Goal: Task Accomplishment & Management: Use online tool/utility

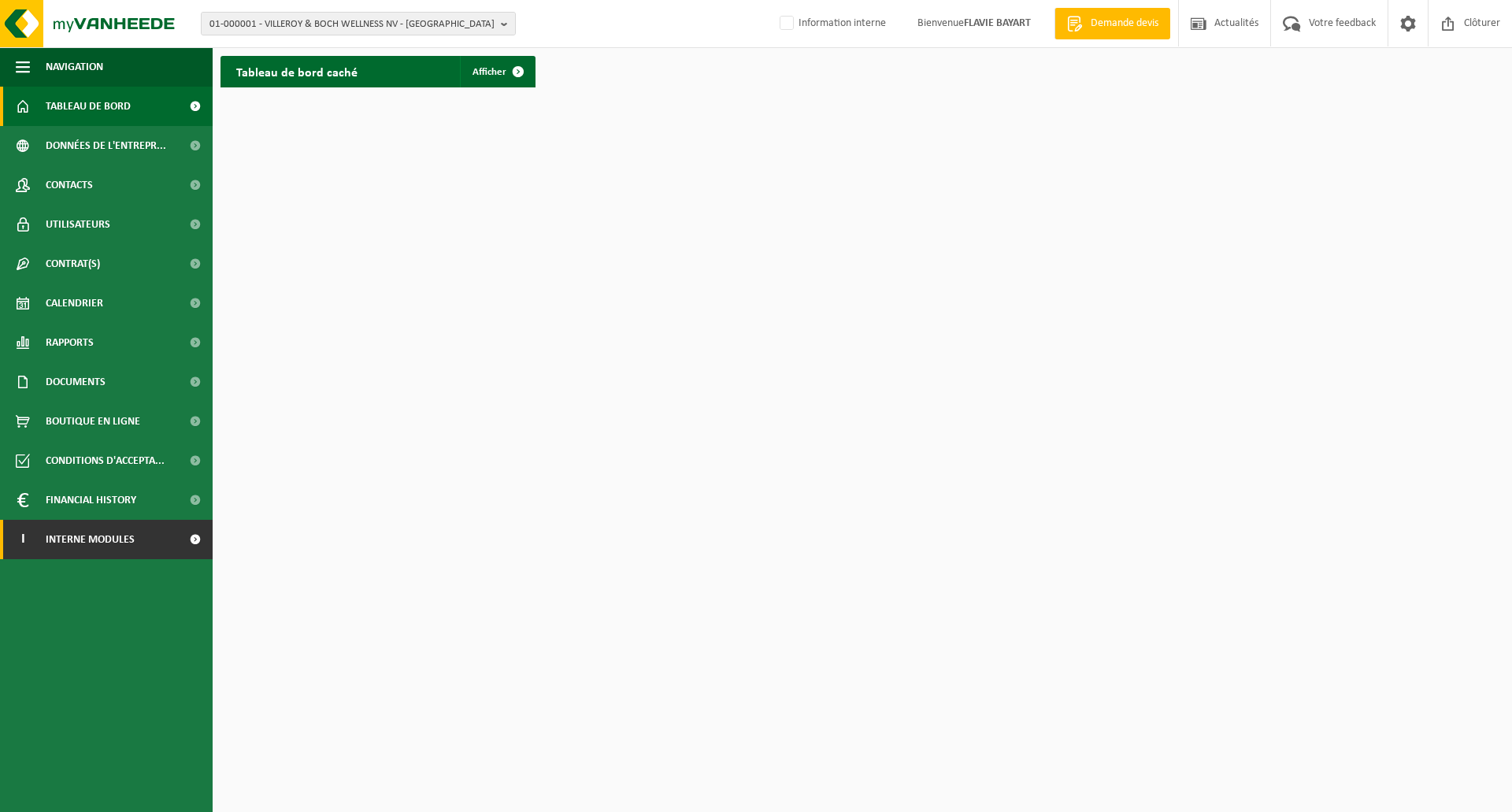
click at [143, 529] on link "I Interne modules" at bounding box center [106, 539] width 212 height 39
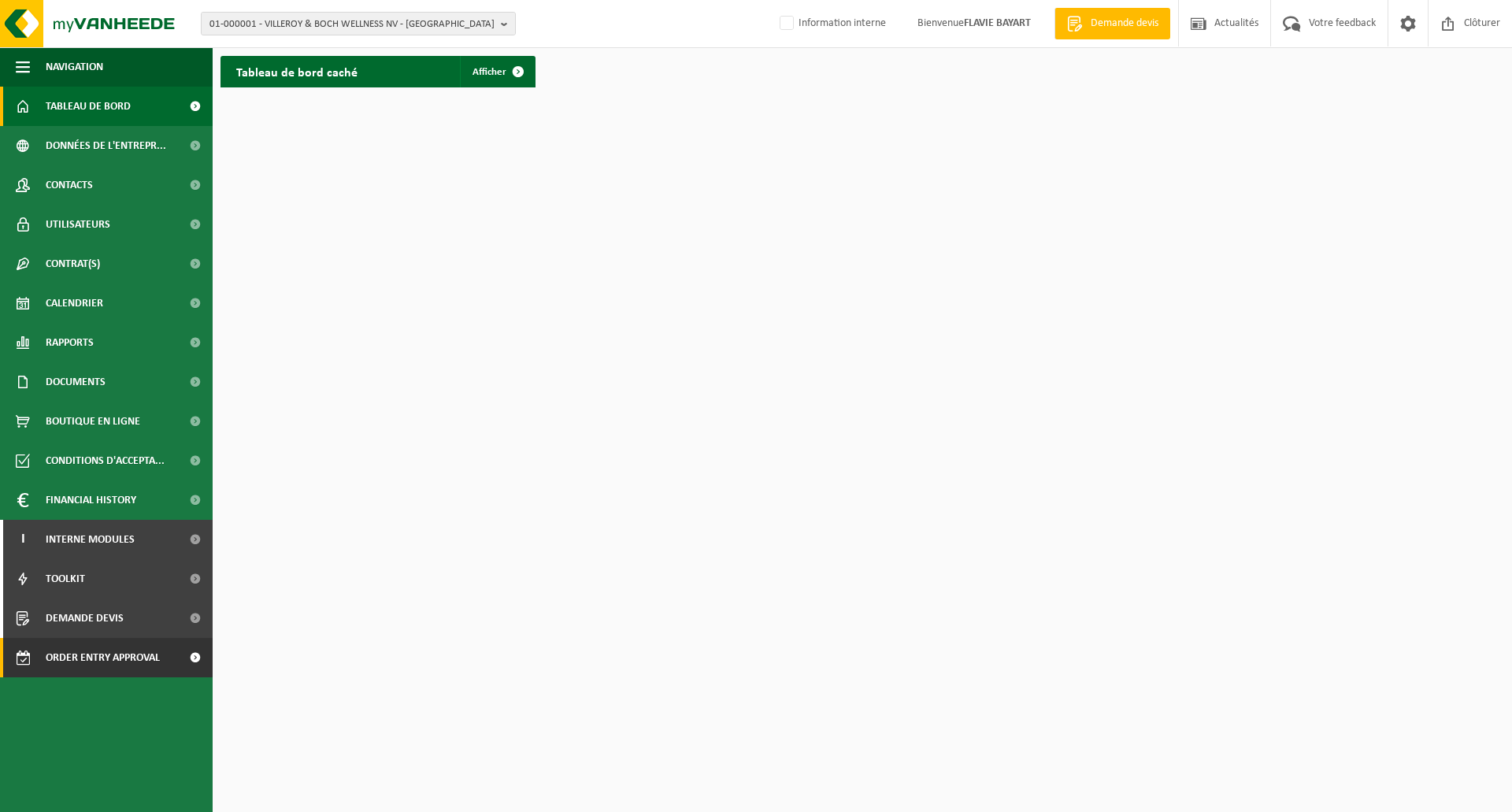
click at [144, 648] on span "Order entry approval" at bounding box center [103, 656] width 114 height 39
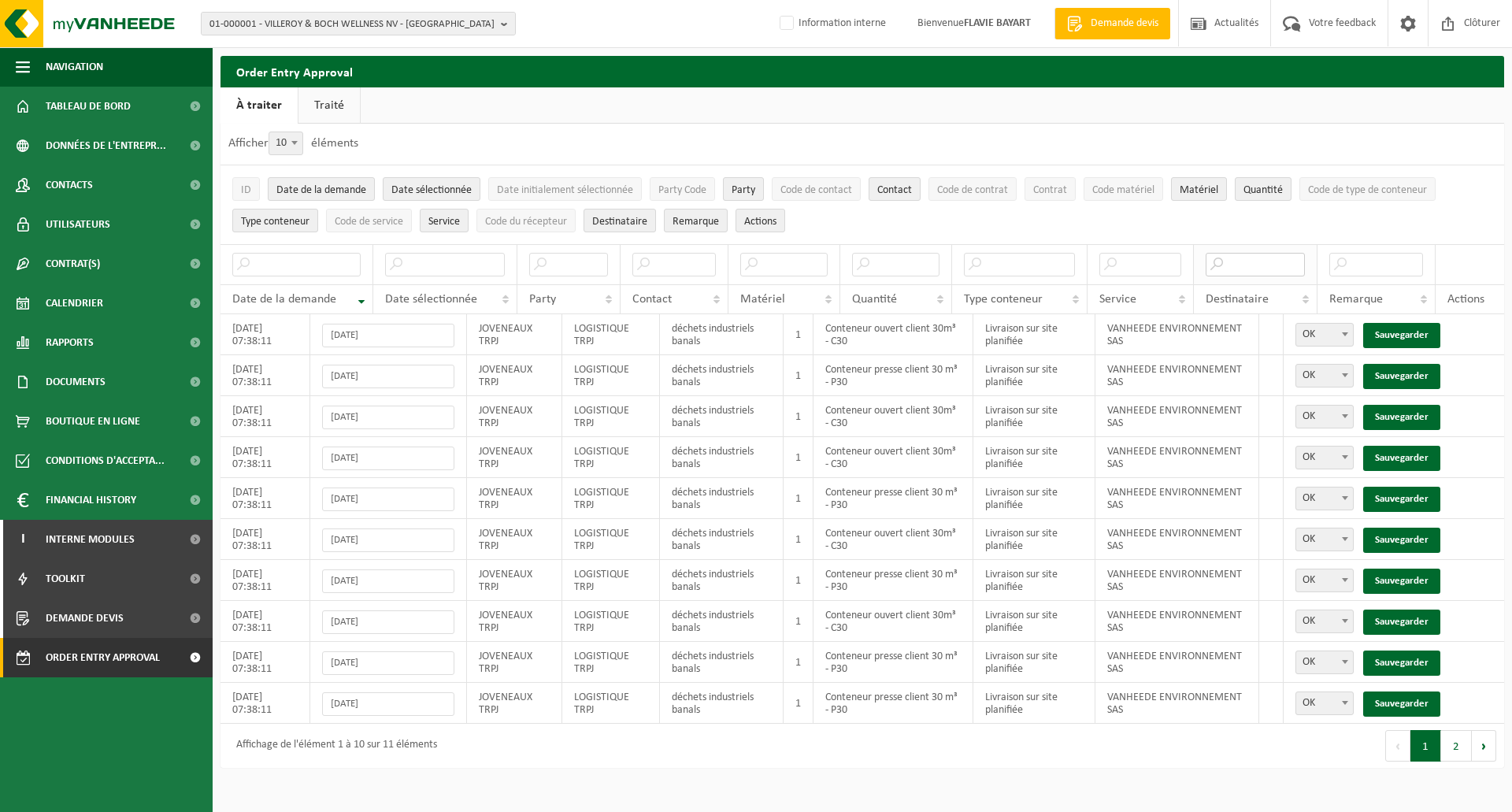
click at [1236, 262] on input "text" at bounding box center [1256, 264] width 100 height 24
type input "sas"
click at [1399, 331] on link "Sauvegarder" at bounding box center [1400, 335] width 77 height 25
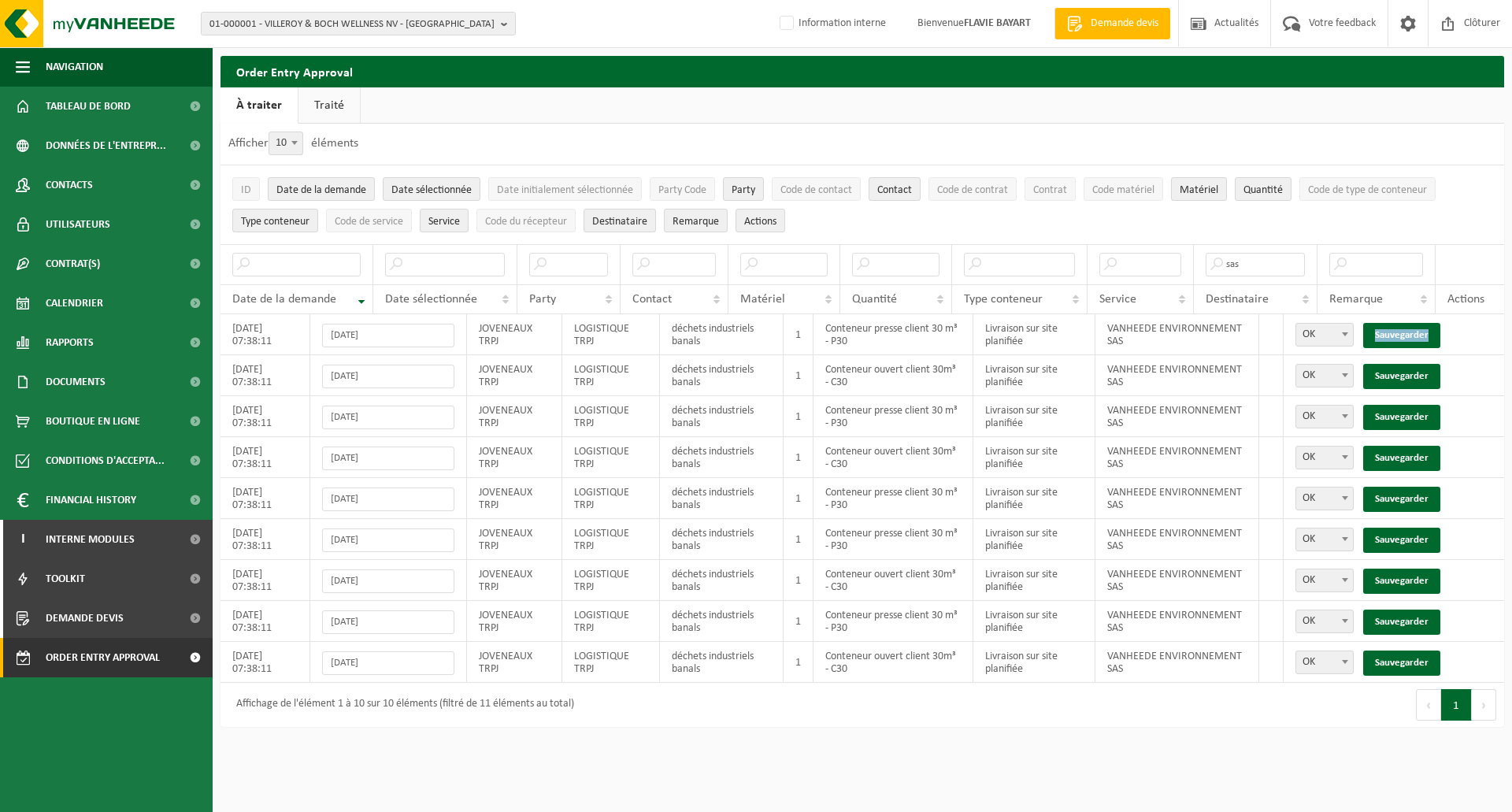
click at [1399, 331] on link "Sauvegarder" at bounding box center [1400, 335] width 77 height 25
click at [1399, 364] on link "Sauvegarder" at bounding box center [1400, 376] width 77 height 25
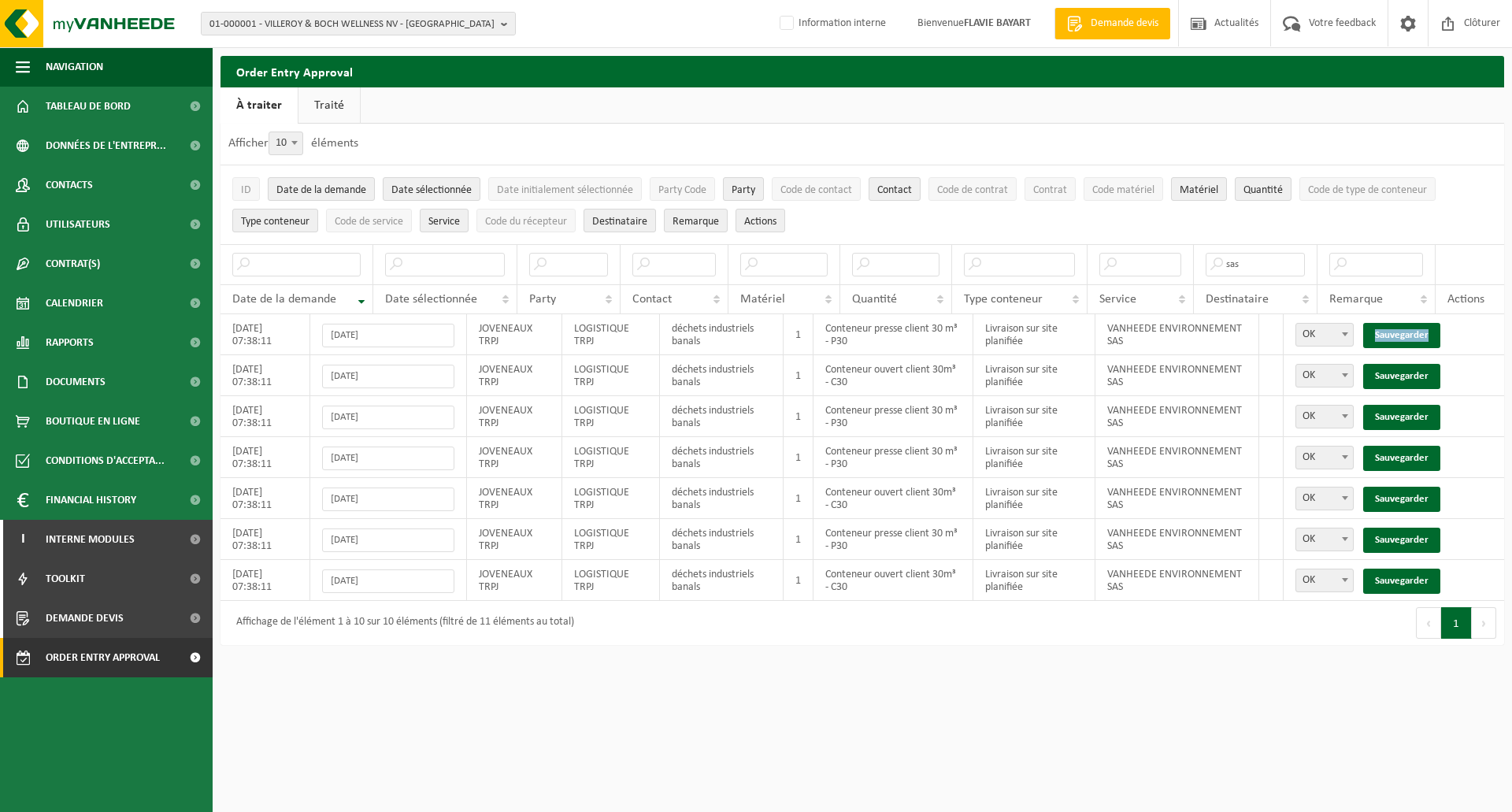
click at [1399, 331] on link "Sauvegarder" at bounding box center [1400, 335] width 77 height 25
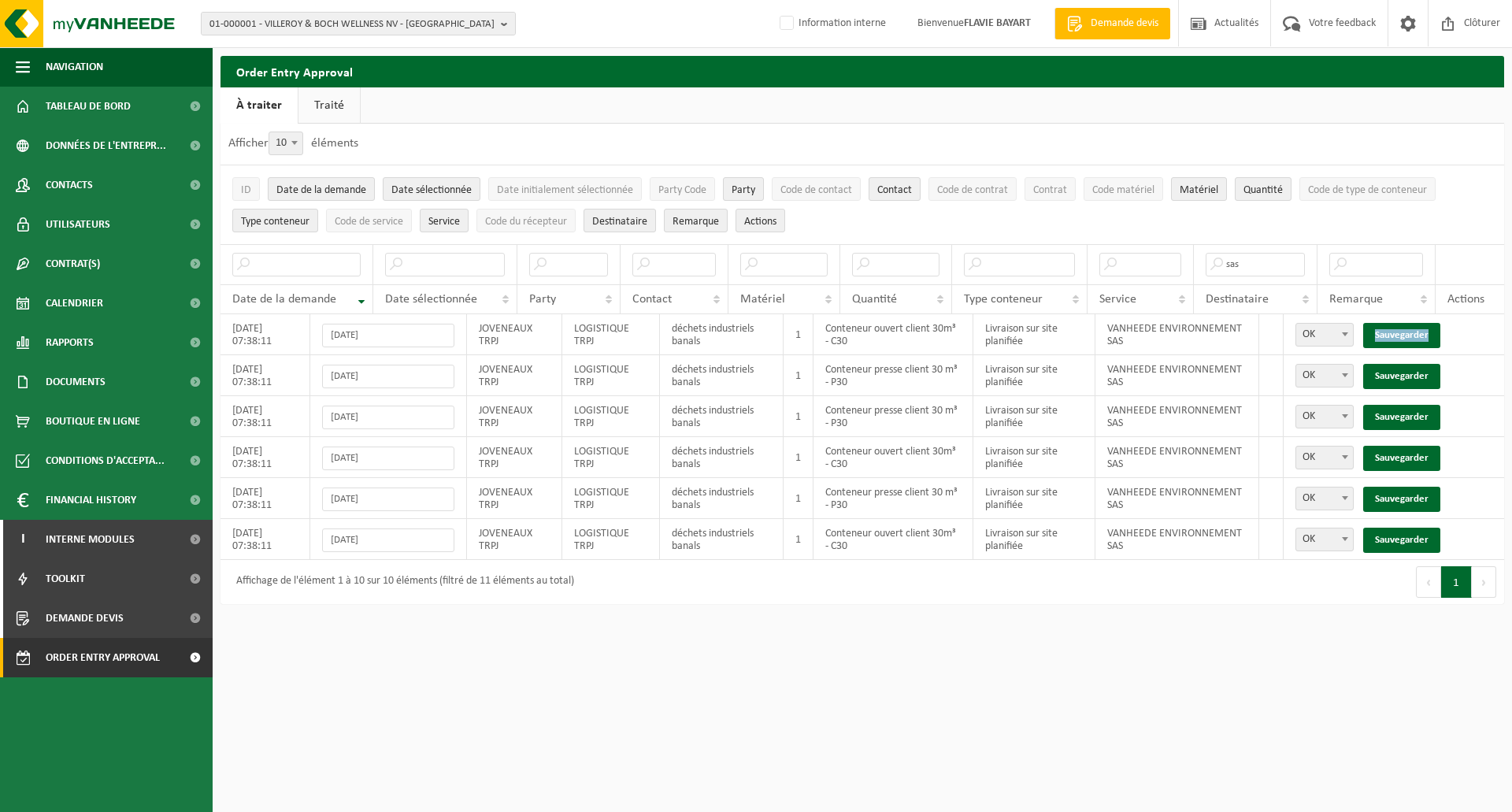
click at [1399, 331] on link "Sauvegarder" at bounding box center [1400, 335] width 77 height 25
click at [1399, 364] on link "Sauvegarder" at bounding box center [1400, 376] width 77 height 25
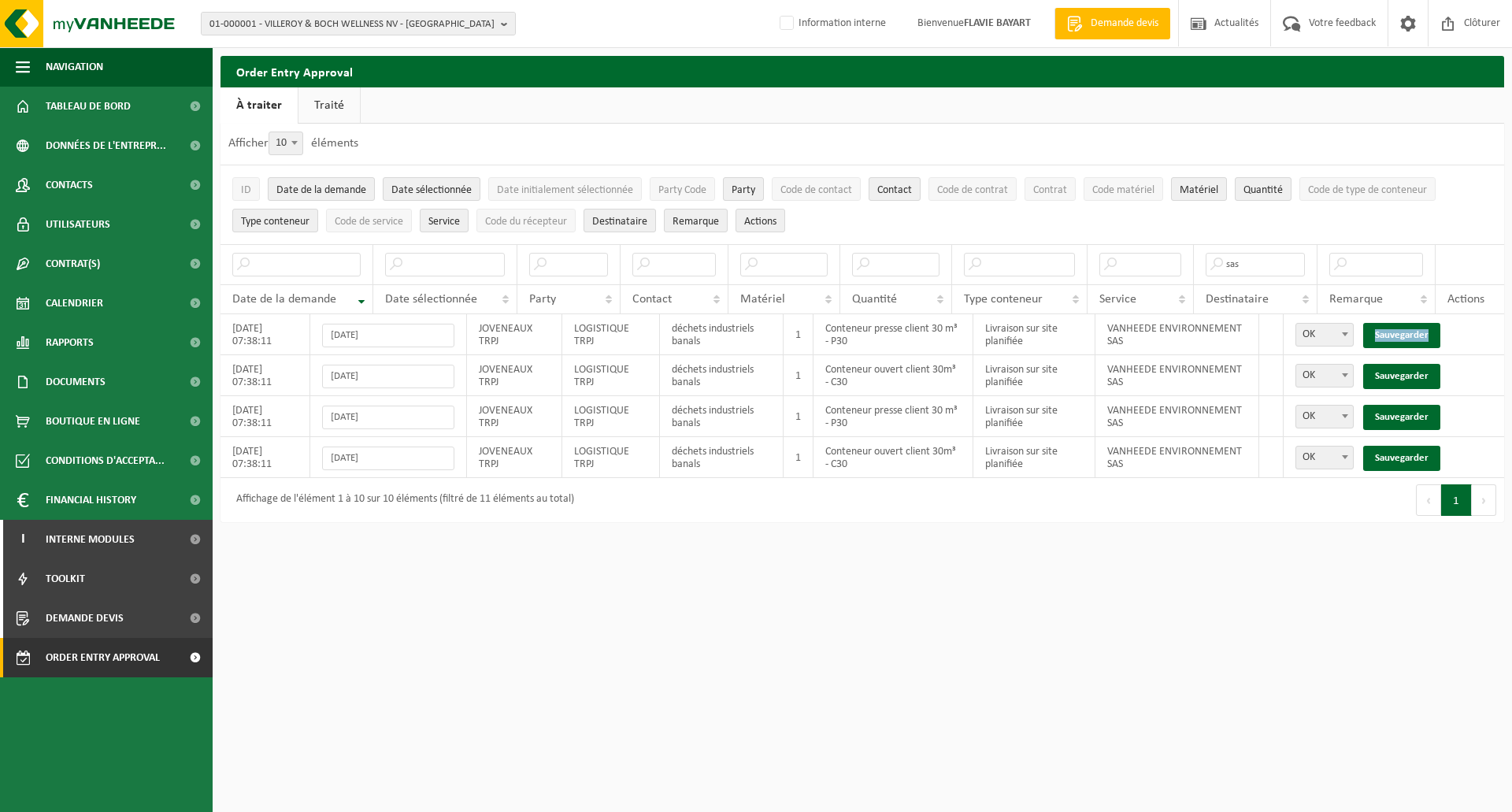
click at [1399, 331] on link "Sauvegarder" at bounding box center [1400, 335] width 77 height 25
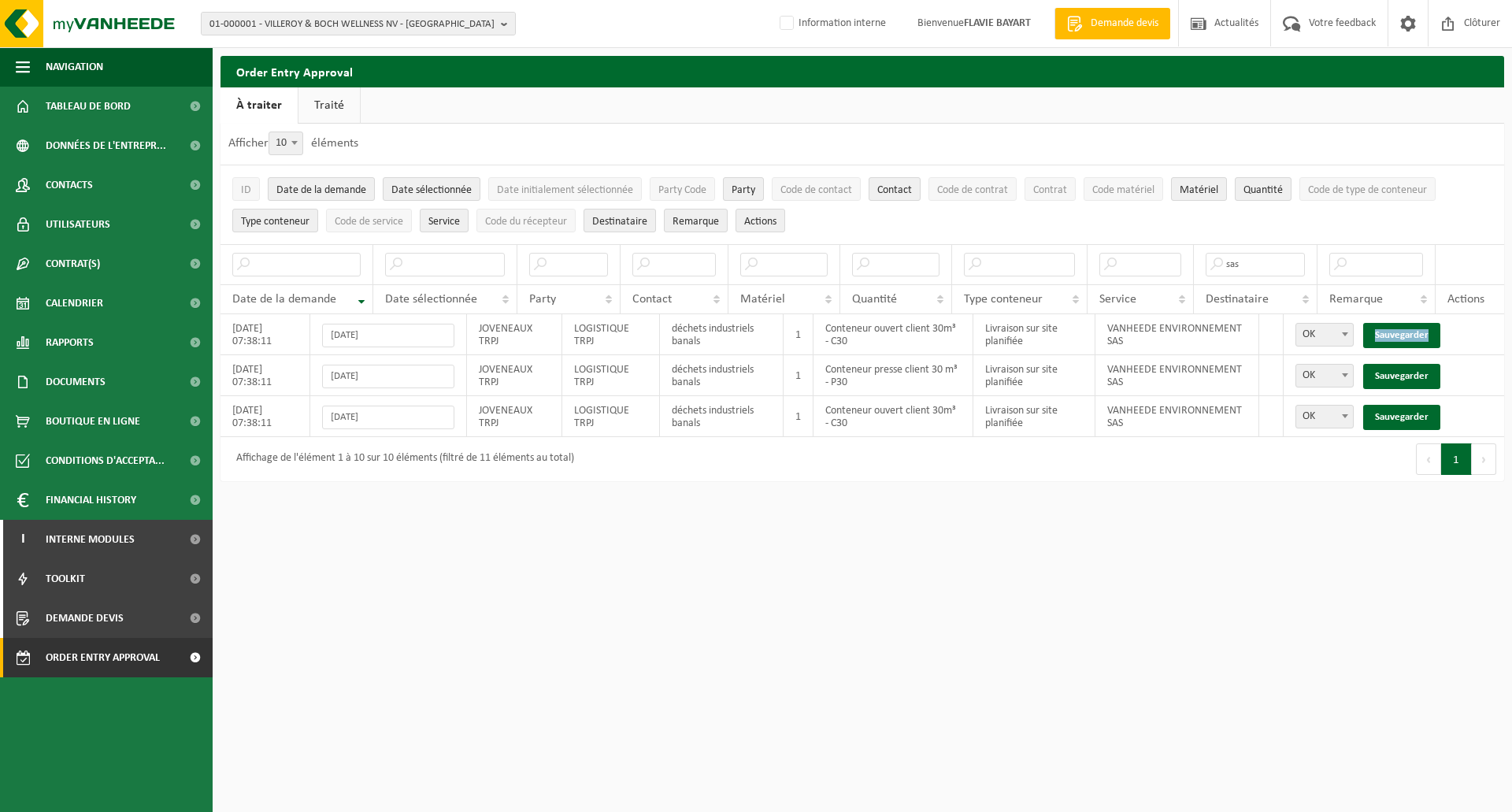
click at [1399, 331] on link "Sauvegarder" at bounding box center [1400, 335] width 77 height 25
click at [1399, 364] on link "Sauvegarder" at bounding box center [1400, 376] width 77 height 25
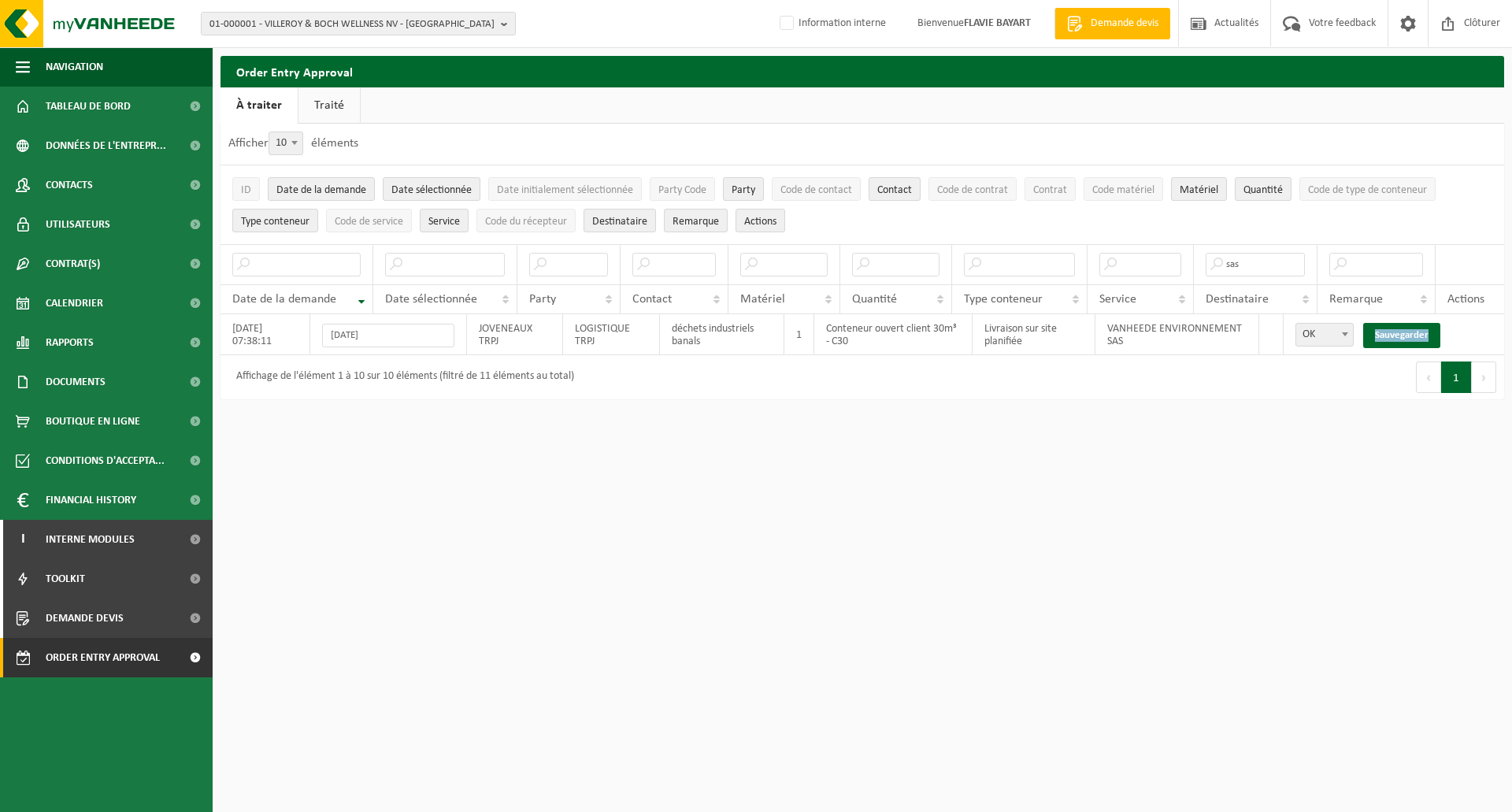
click at [1399, 331] on link "Sauvegarder" at bounding box center [1400, 335] width 77 height 25
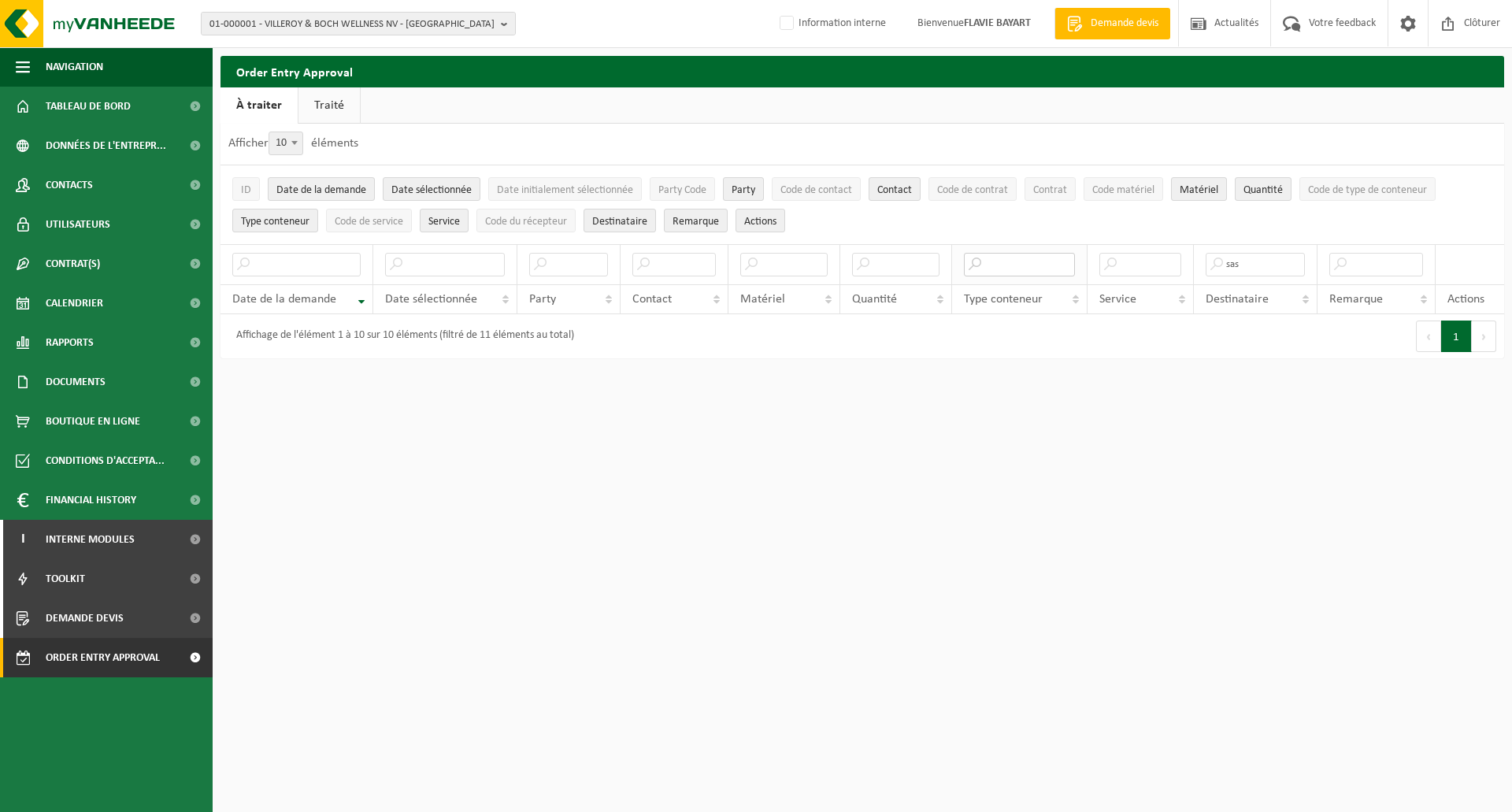
click at [1056, 260] on input "text" at bounding box center [1018, 264] width 111 height 24
click at [1018, 266] on input "text" at bounding box center [1018, 264] width 111 height 24
click at [567, 263] on input "text" at bounding box center [568, 264] width 80 height 24
